Goal: Task Accomplishment & Management: Use online tool/utility

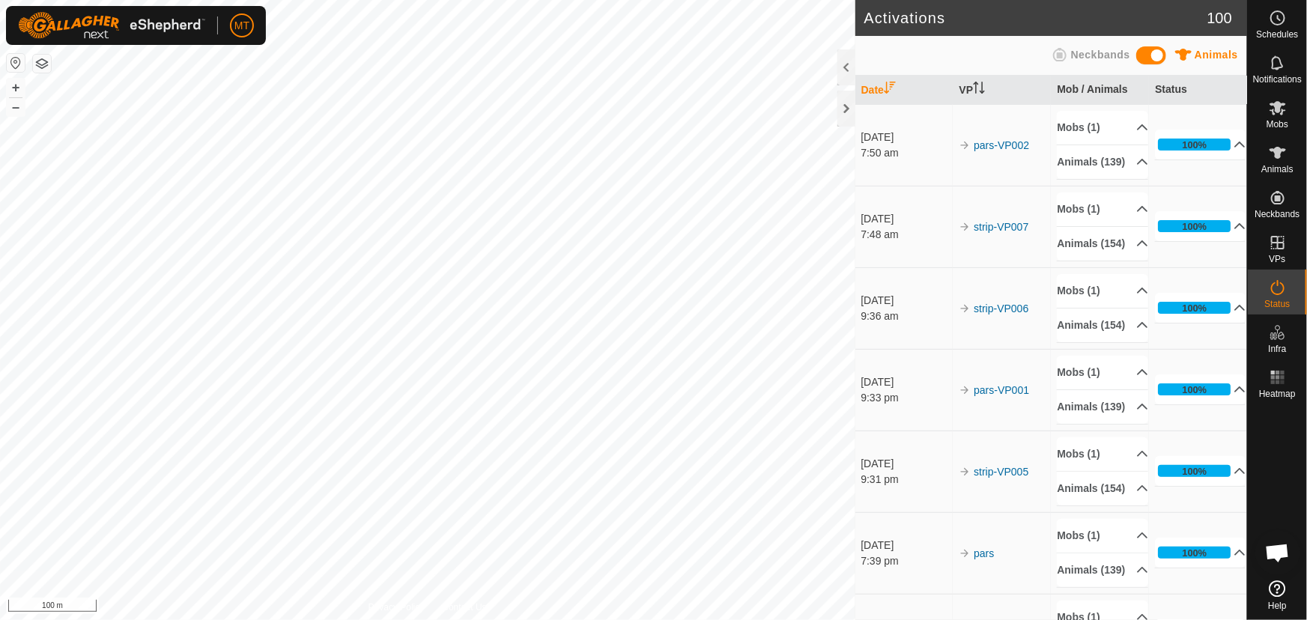
click at [256, 619] on html "MT Schedules Notifications Mobs Animals Neckbands VPs Status Infra Heatmap Help…" at bounding box center [653, 310] width 1307 height 620
click at [143, 619] on html "MT Schedules Notifications Mobs Animals Neckbands VPs Status Infra Heatmap Help…" at bounding box center [653, 310] width 1307 height 620
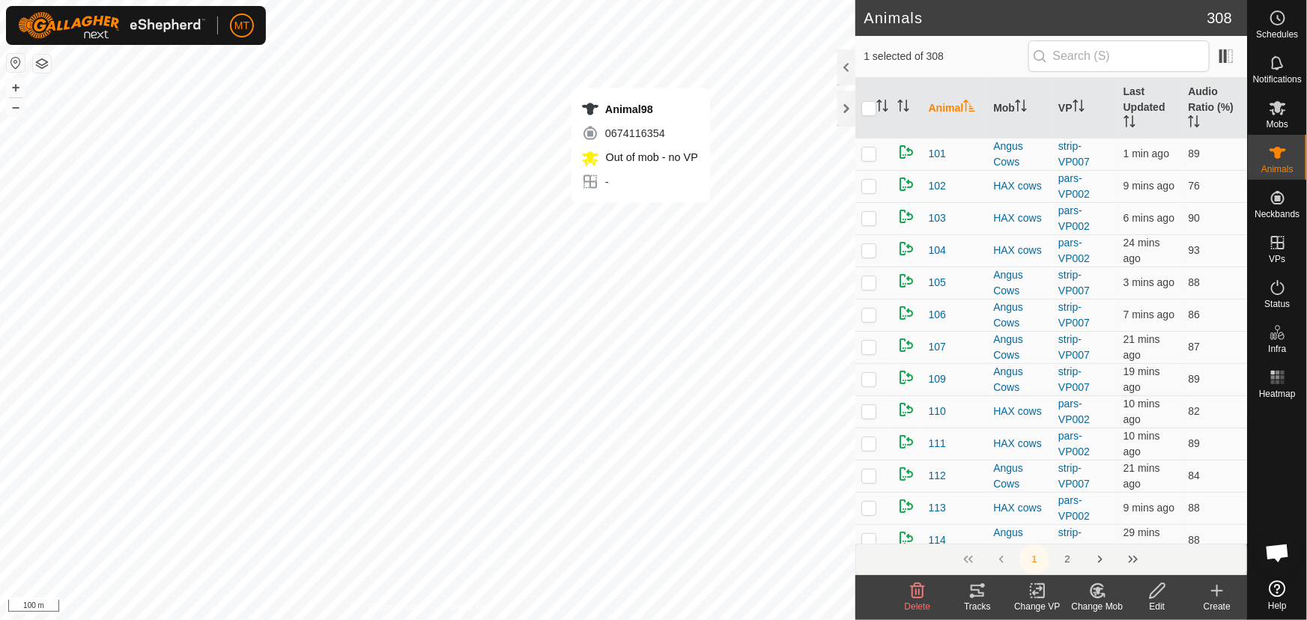
click at [639, 217] on div "Animal98 0674116354 Out of mob - no VP - + – ⇧ i 100 m" at bounding box center [427, 310] width 855 height 620
click at [627, 202] on div "Animal74 0083769277 Out of mob - no VP - + – ⇧ i 100 m" at bounding box center [427, 310] width 855 height 620
click at [647, 201] on div "Animal74 0083769277 Out of mob - no VP - + – ⇧ i 50 m" at bounding box center [427, 310] width 855 height 620
click at [982, 589] on icon at bounding box center [977, 591] width 18 height 18
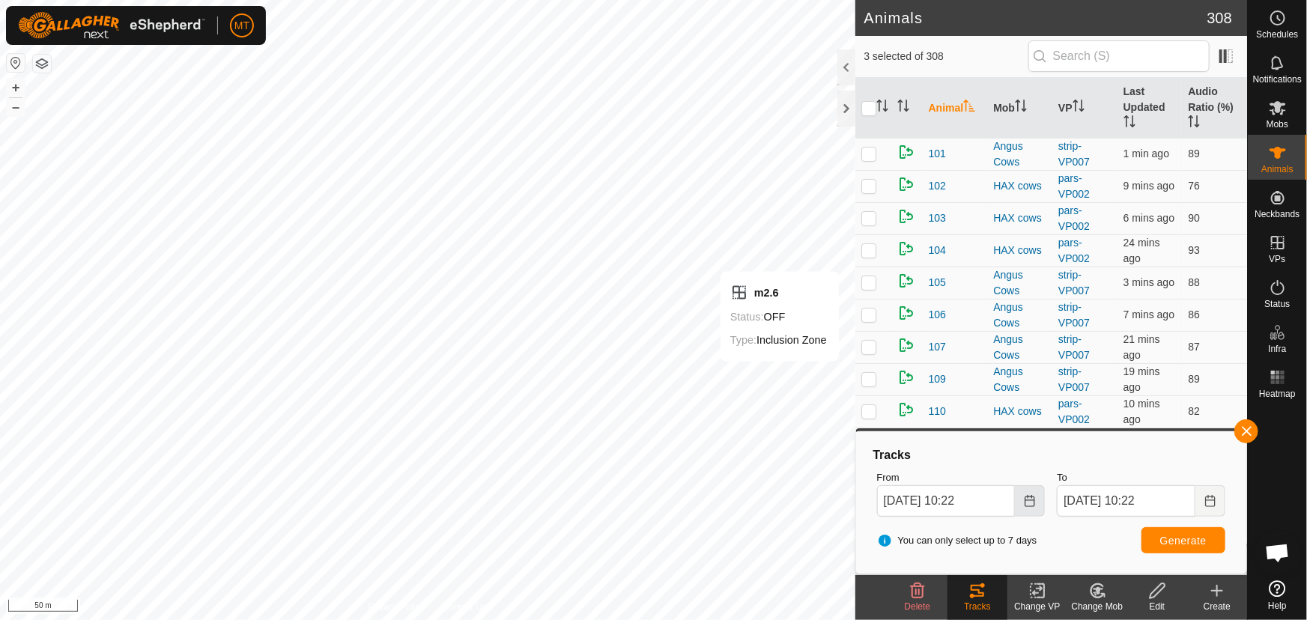
click at [1024, 496] on icon "Choose Date" at bounding box center [1029, 501] width 12 height 12
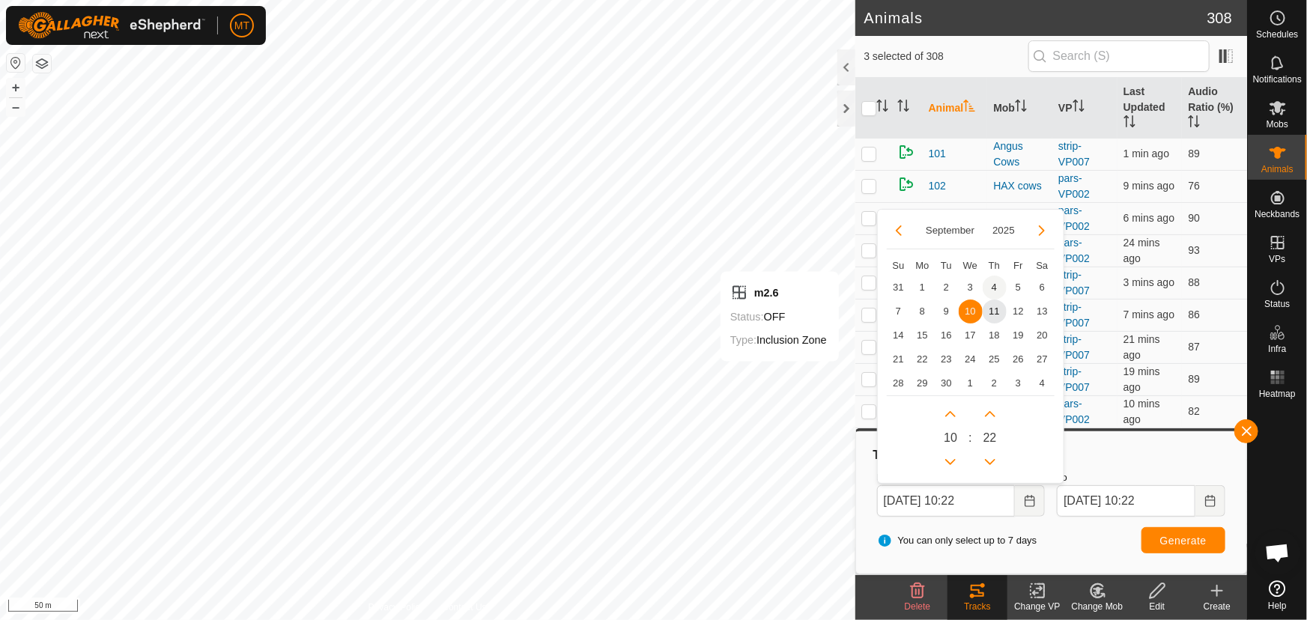
click at [991, 289] on span "4" at bounding box center [994, 288] width 24 height 24
type input "04 Sep, 2025 10:22"
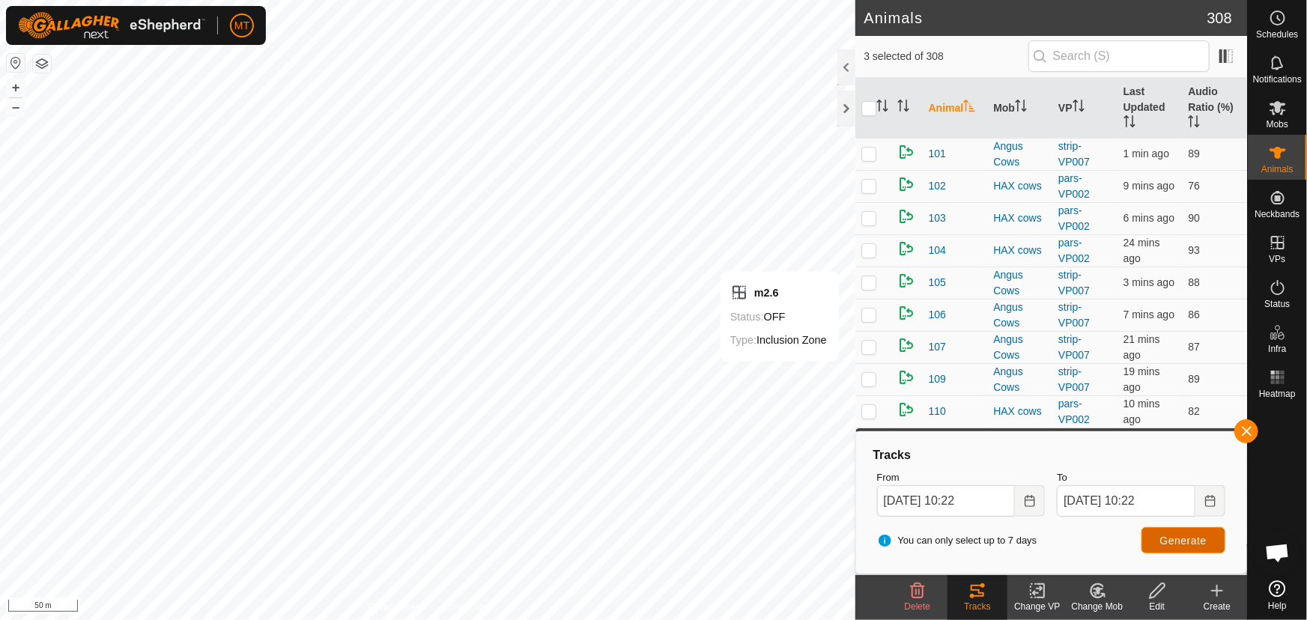
click at [1178, 546] on span "Generate" at bounding box center [1183, 541] width 46 height 12
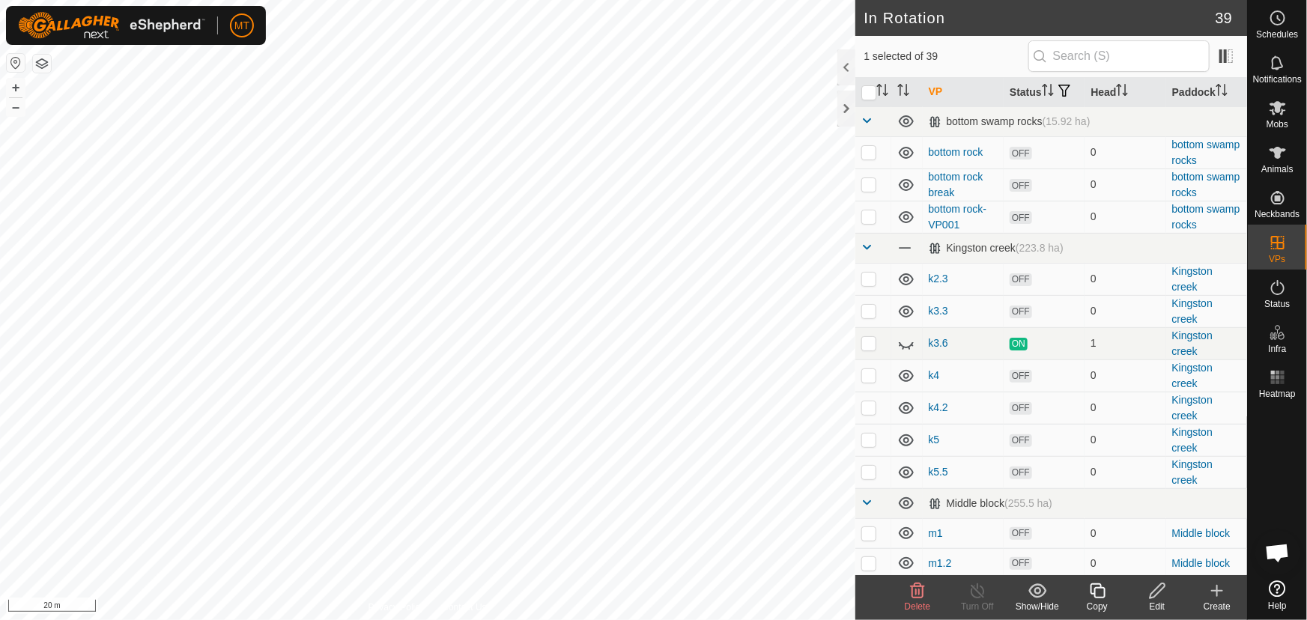
checkbox input "false"
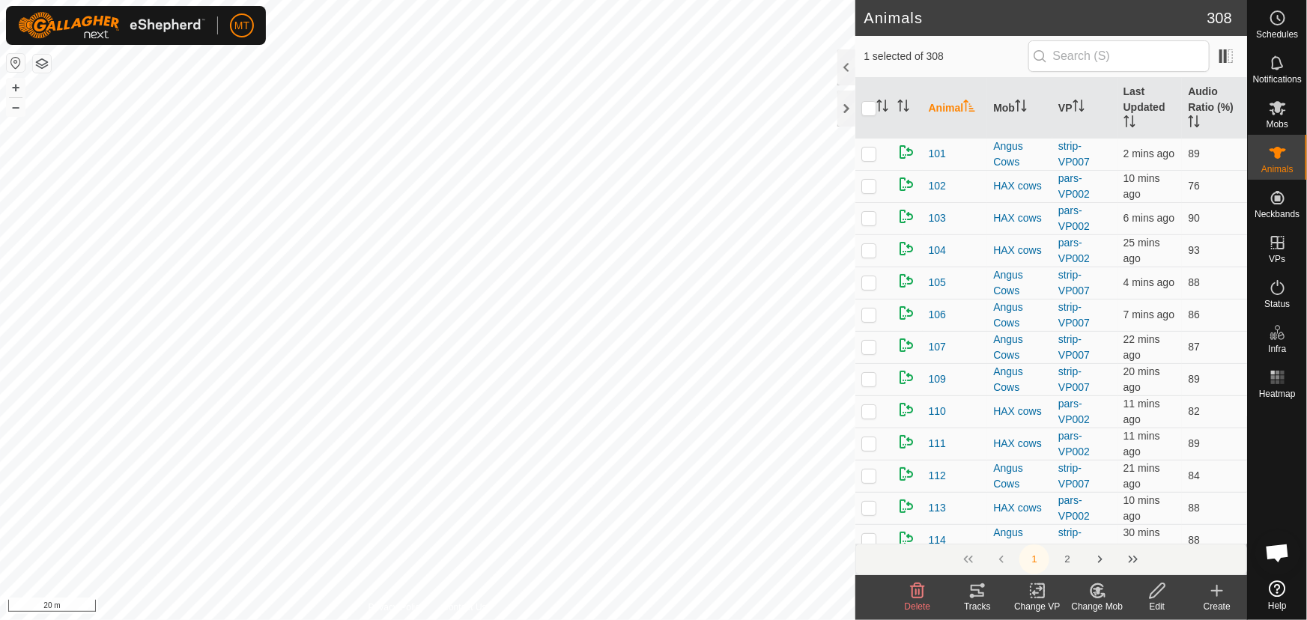
click at [978, 595] on icon at bounding box center [976, 591] width 13 height 12
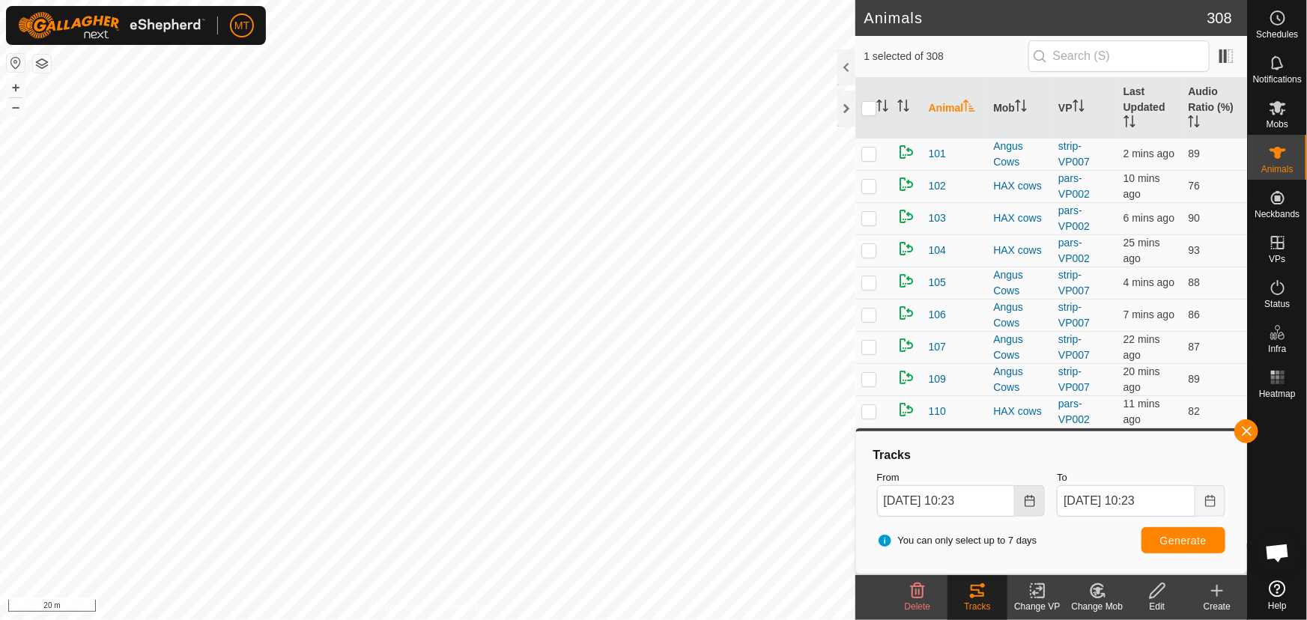
click at [1029, 500] on icon "Choose Date" at bounding box center [1029, 501] width 12 height 12
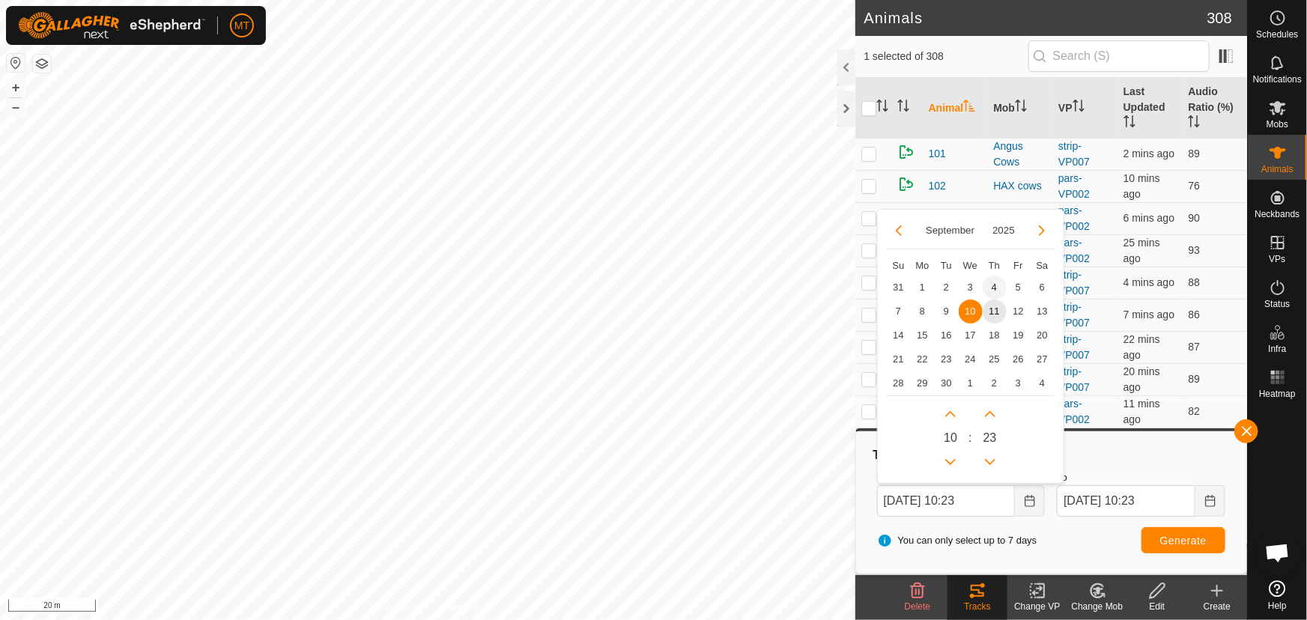
click at [991, 284] on span "4" at bounding box center [994, 288] width 24 height 24
type input "04 Sep, 2025 10:23"
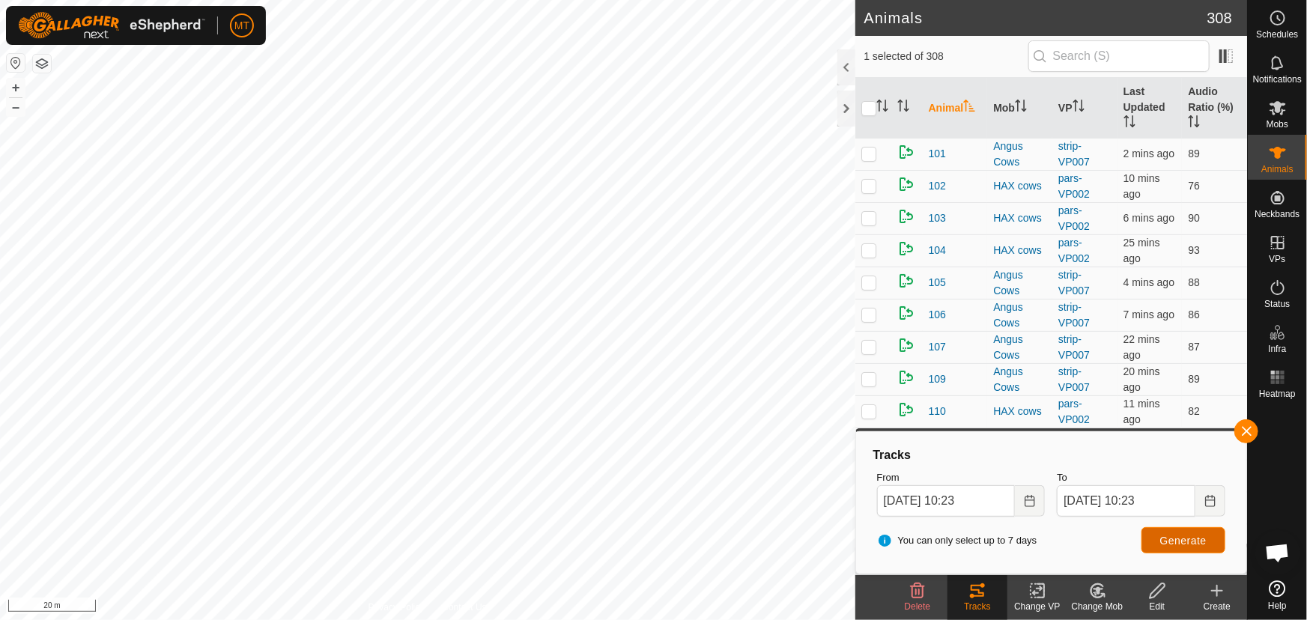
click at [1161, 528] on button "Generate" at bounding box center [1183, 540] width 84 height 26
click at [1244, 430] on button "button" at bounding box center [1246, 431] width 24 height 24
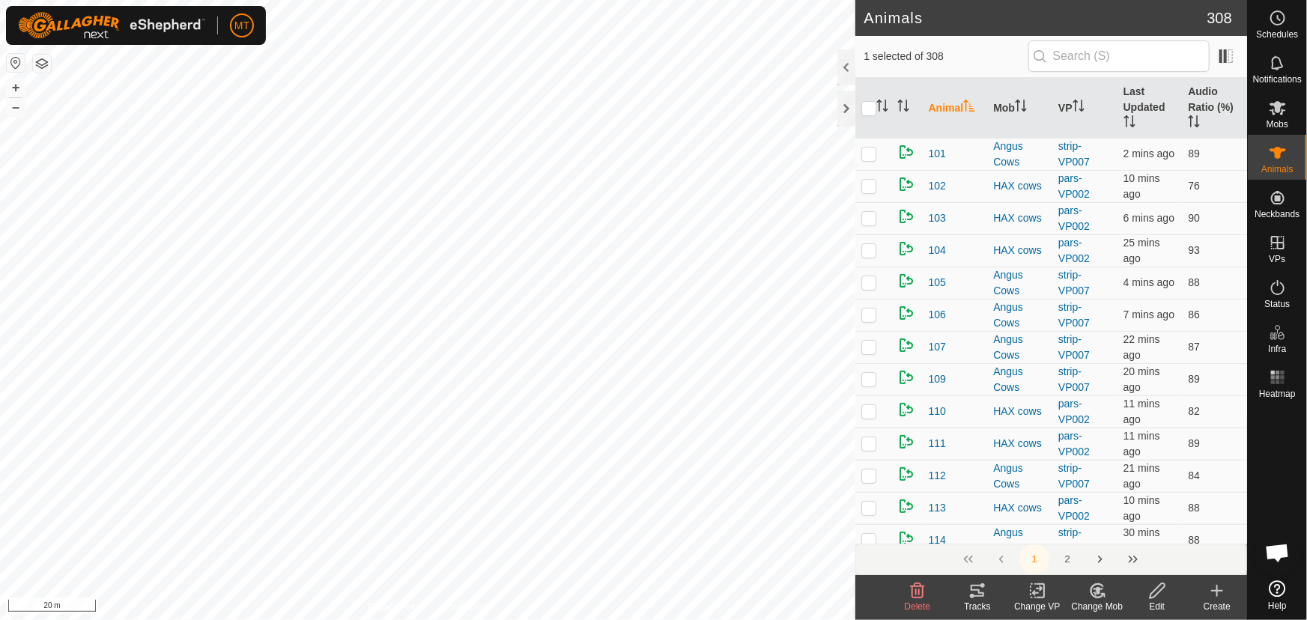
click at [982, 596] on icon at bounding box center [976, 591] width 13 height 12
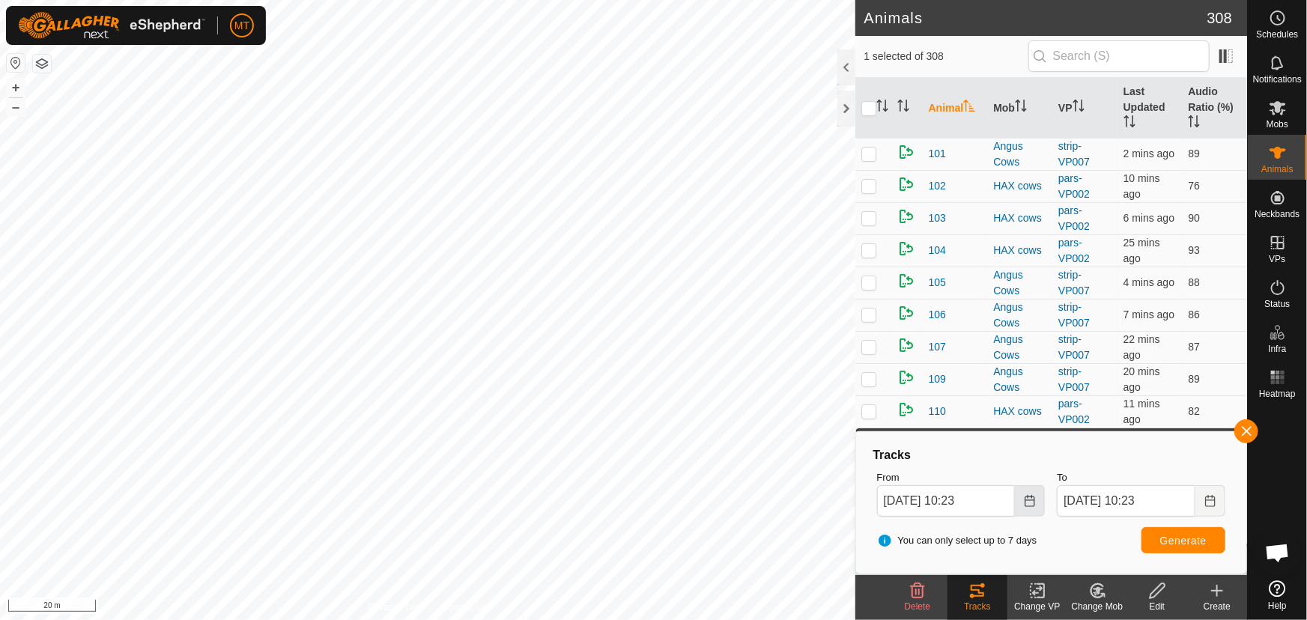
click at [1026, 501] on icon "Choose Date" at bounding box center [1029, 501] width 12 height 12
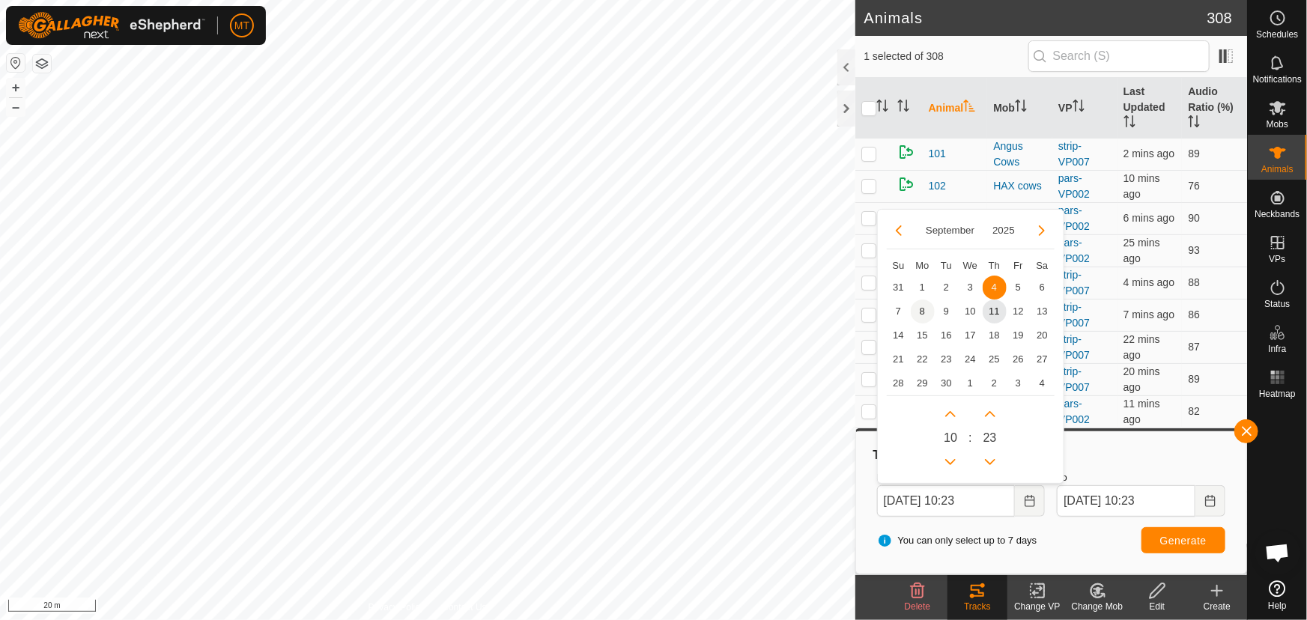
click at [920, 311] on span "8" at bounding box center [922, 311] width 24 height 24
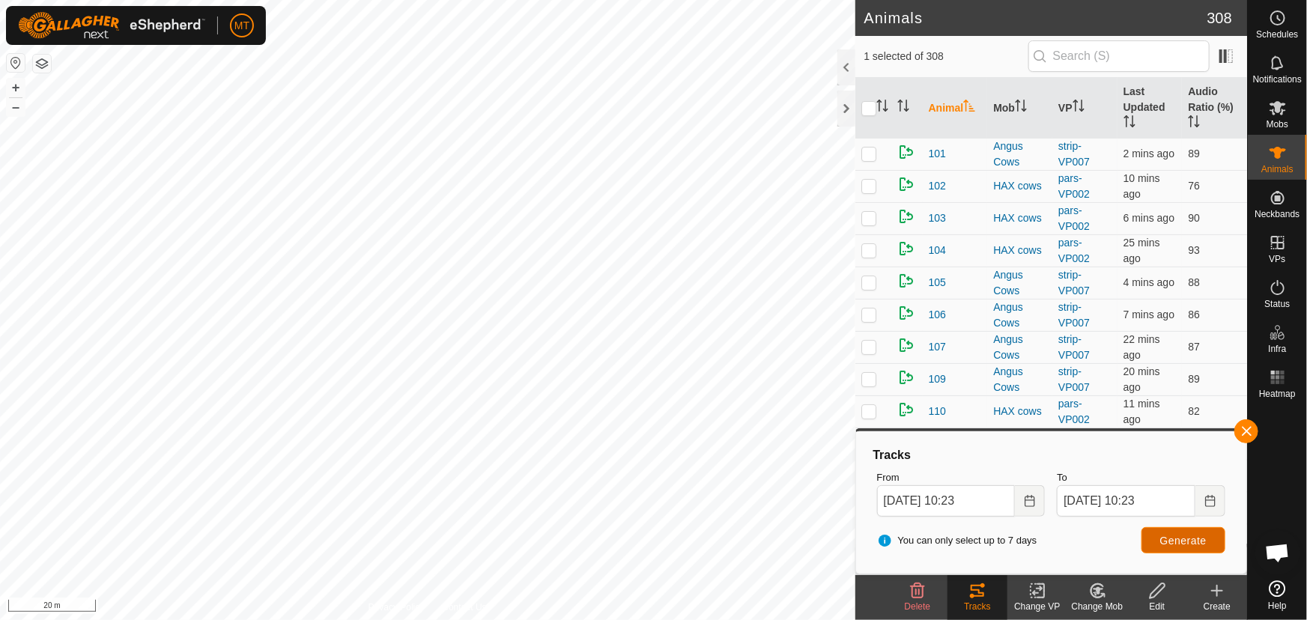
click at [1160, 538] on span "Generate" at bounding box center [1183, 541] width 46 height 12
click at [1027, 500] on icon "Choose Date" at bounding box center [1029, 501] width 12 height 12
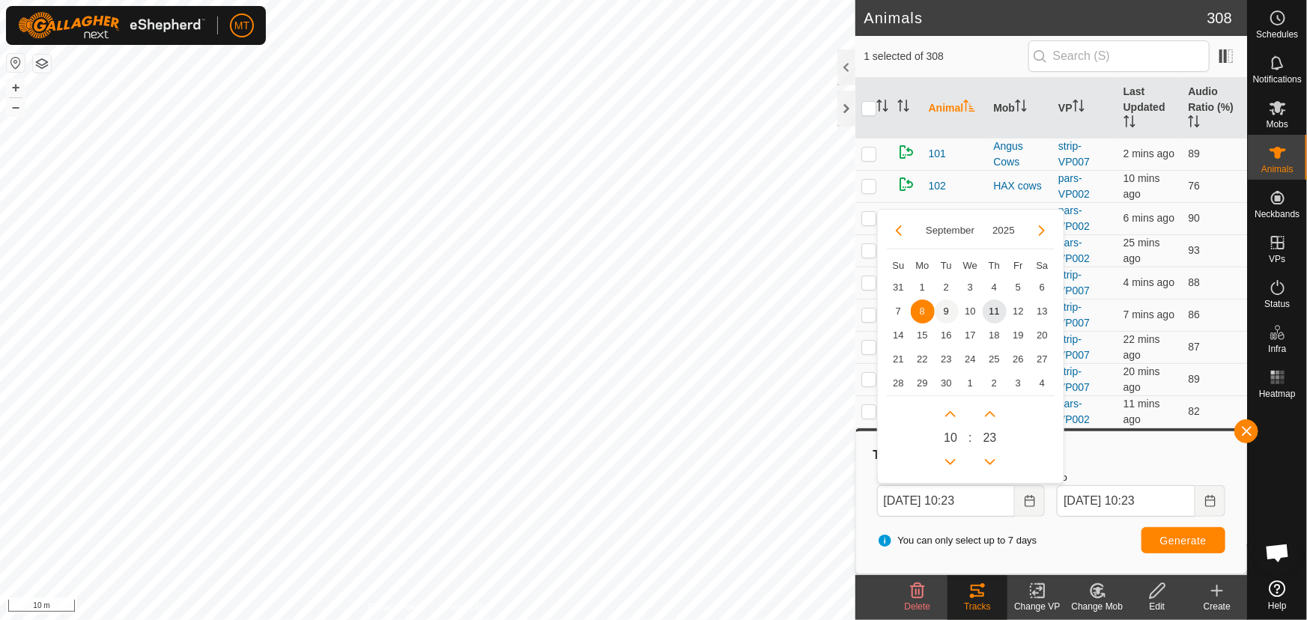
click at [940, 310] on span "9" at bounding box center [946, 311] width 24 height 24
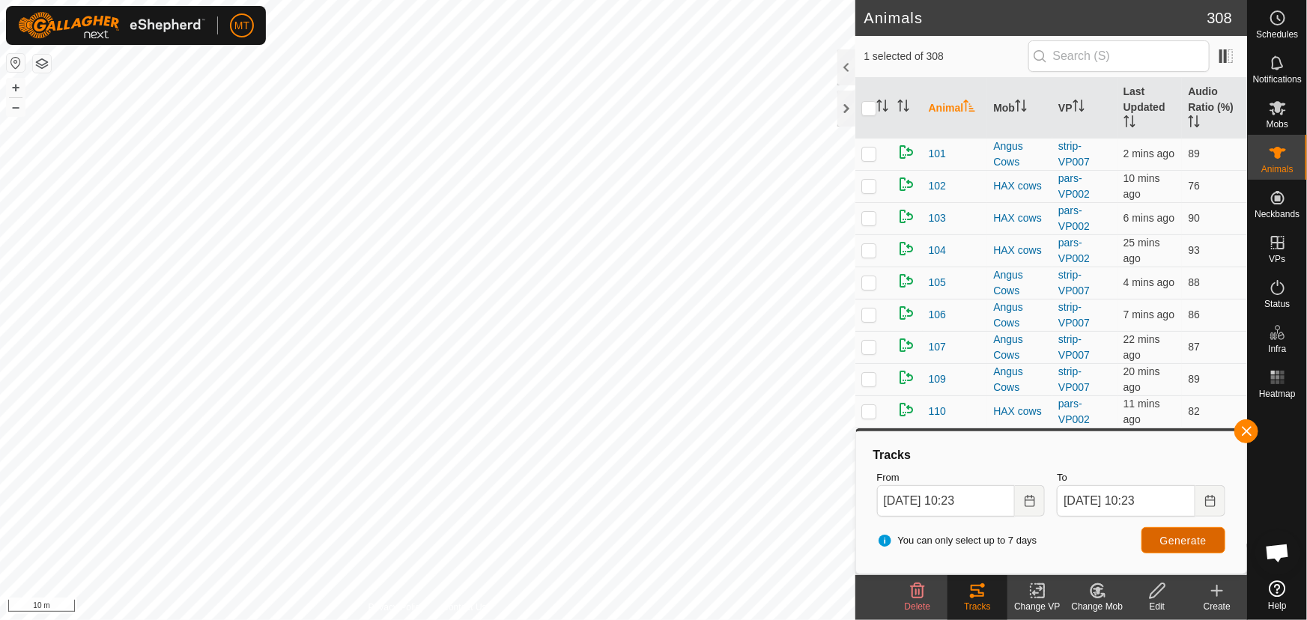
click at [1168, 542] on span "Generate" at bounding box center [1183, 541] width 46 height 12
click at [1022, 498] on button "Choose Date" at bounding box center [1030, 500] width 30 height 31
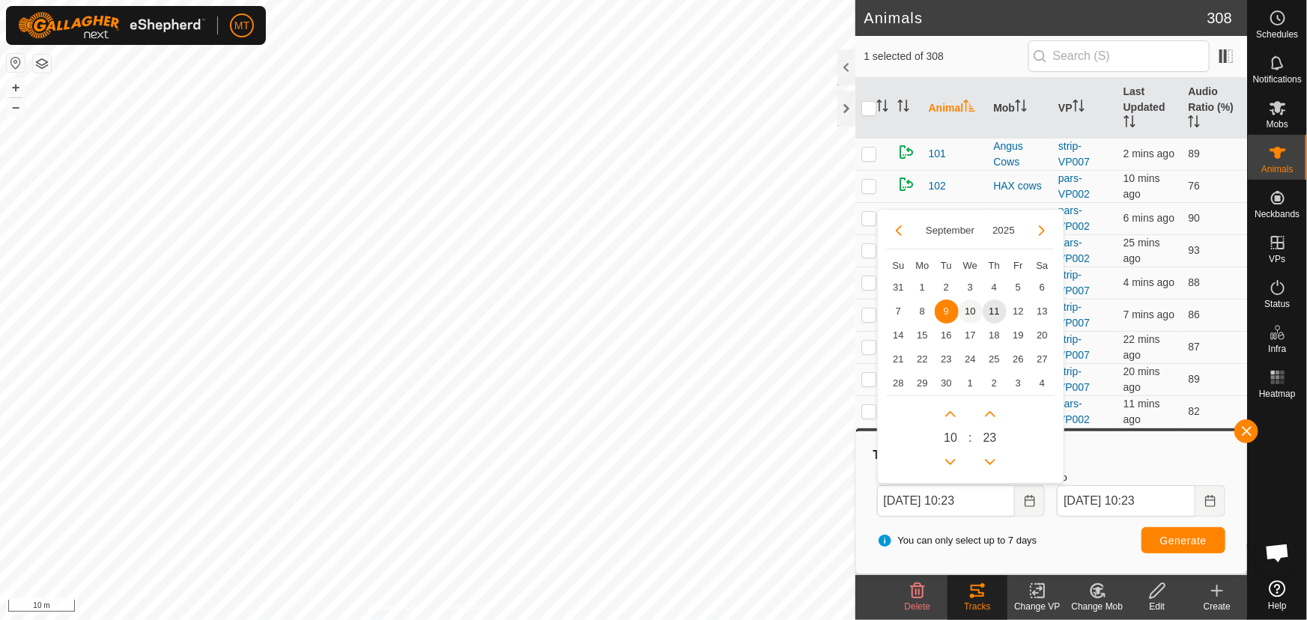
click at [966, 308] on span "10" at bounding box center [970, 311] width 24 height 24
type input "10 Sep, 2025 10:23"
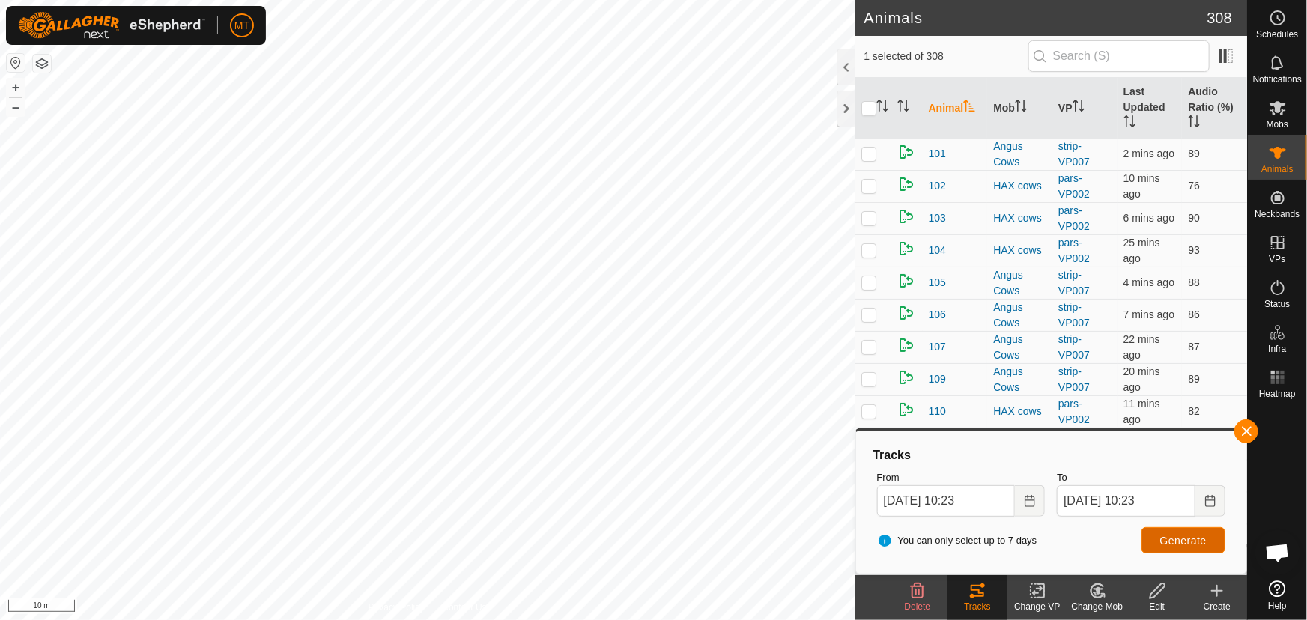
click at [1185, 541] on span "Generate" at bounding box center [1183, 541] width 46 height 12
